Goal: Complete application form

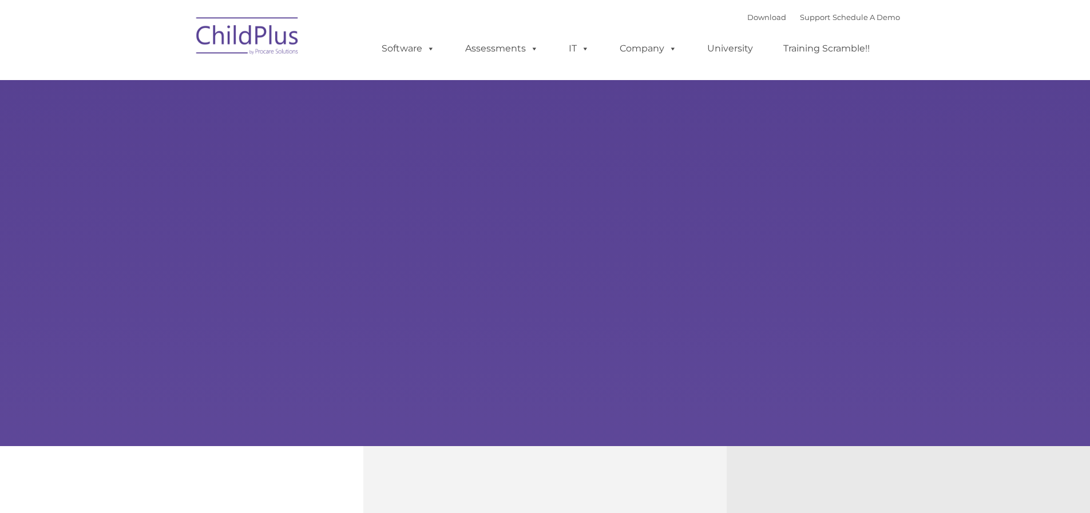
select select "MEDIUM"
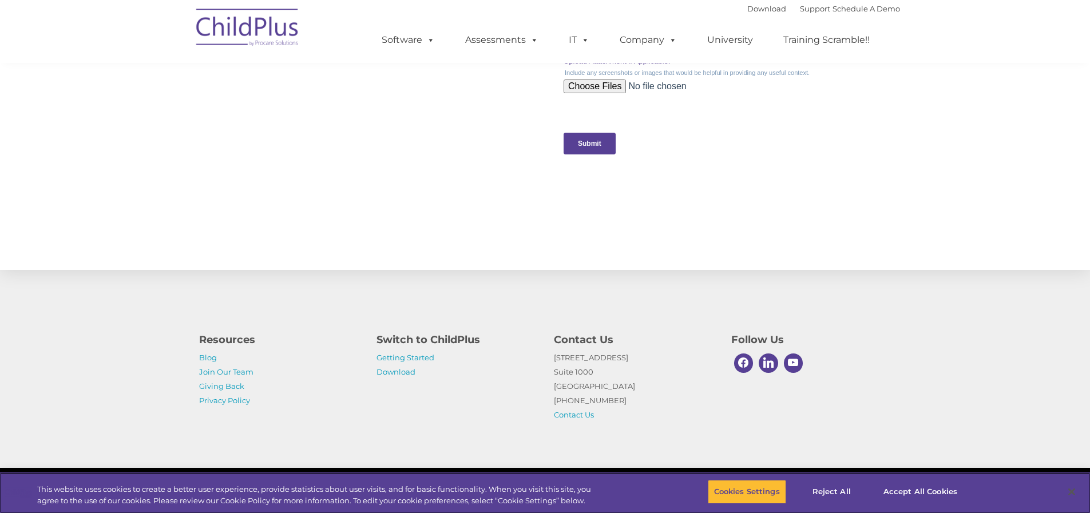
scroll to position [1120, 0]
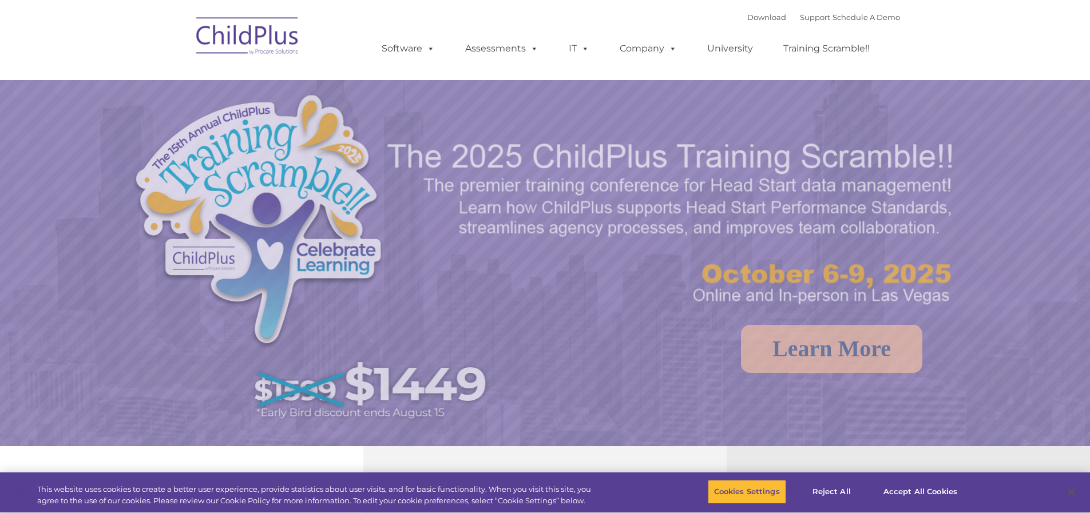
select select "MEDIUM"
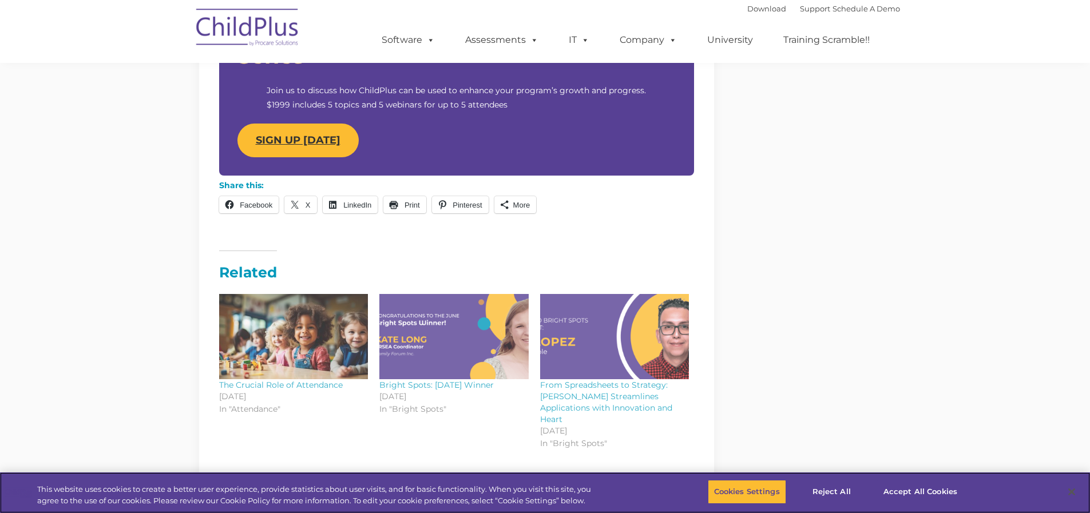
scroll to position [1171, 0]
click at [315, 148] on link "SIGN UP TODAY" at bounding box center [297, 141] width 121 height 34
